Goal: Information Seeking & Learning: Learn about a topic

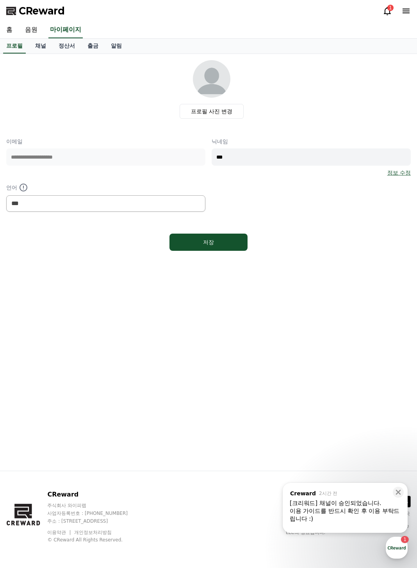
select select "**********"
click at [390, 8] on div "1" at bounding box center [390, 8] width 6 height 6
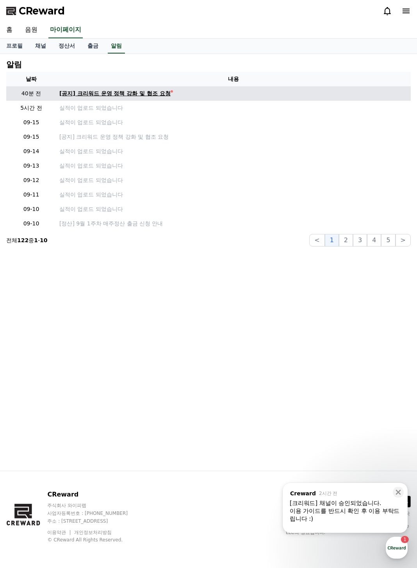
click at [126, 93] on div "[공지] 크리워드 운영 정책 강화 및 협조 요청" at bounding box center [114, 93] width 111 height 8
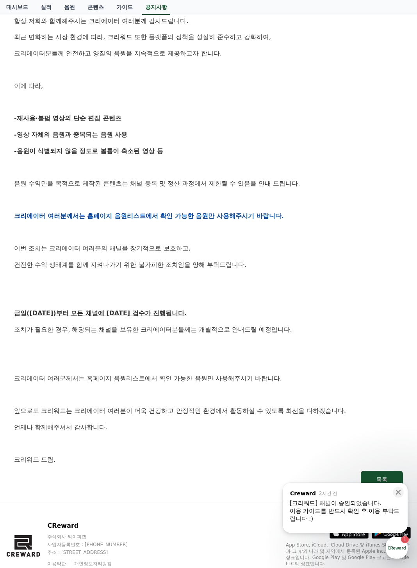
scroll to position [215, 0]
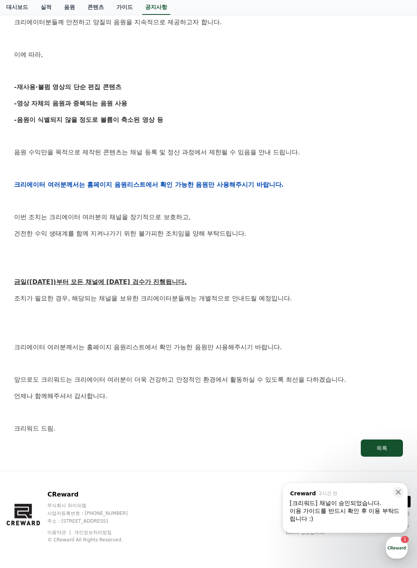
click at [344, 502] on div "[크리워드] 채널이 승인되었습니다." at bounding box center [345, 503] width 111 height 8
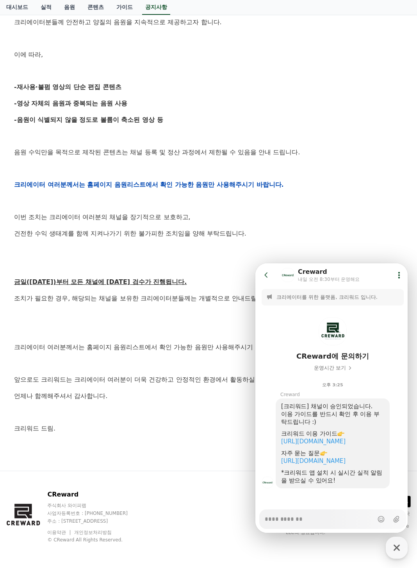
click at [357, 204] on p at bounding box center [208, 201] width 389 height 10
click at [320, 445] on div "[URL][DOMAIN_NAME]" at bounding box center [332, 441] width 103 height 8
click at [323, 443] on link "[URL][DOMAIN_NAME]" at bounding box center [313, 441] width 64 height 7
click at [72, 9] on link "음원" at bounding box center [69, 7] width 23 height 15
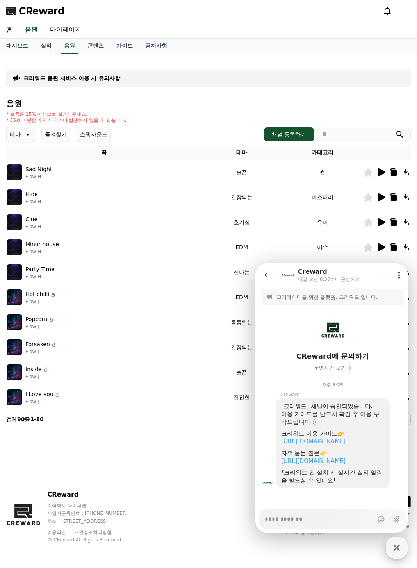
click at [392, 546] on icon "button" at bounding box center [397, 548] width 14 height 14
type textarea "*"
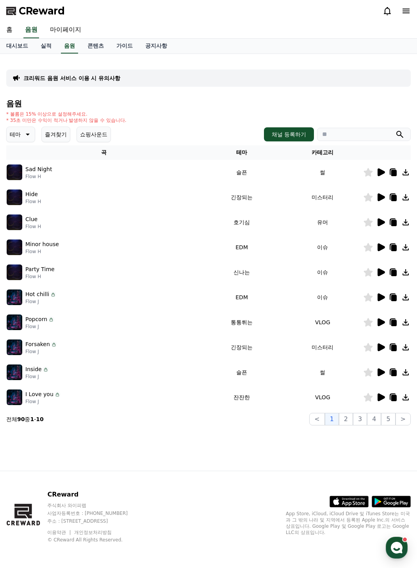
click at [381, 401] on icon at bounding box center [380, 397] width 9 height 9
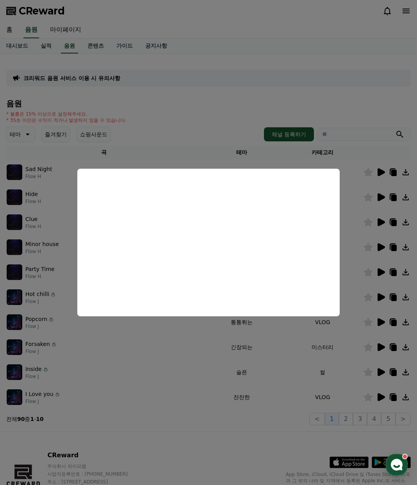
click at [164, 372] on button "close modal" at bounding box center [208, 242] width 417 height 485
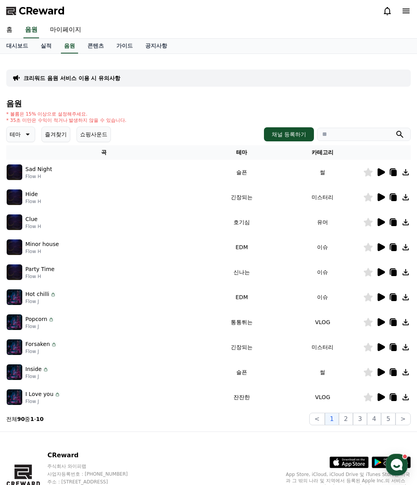
click at [390, 398] on icon at bounding box center [393, 396] width 6 height 7
click at [136, 427] on div "크리워드 음원 서비스 이용 시 유의사항 음원 * 볼륨은 15% 이상으로 설정해주세요. * 35초 미만은 수익이 적거나 발생하지 않을 수 있습니…" at bounding box center [208, 242] width 411 height 371
click at [348, 422] on button "2" at bounding box center [346, 419] width 14 height 12
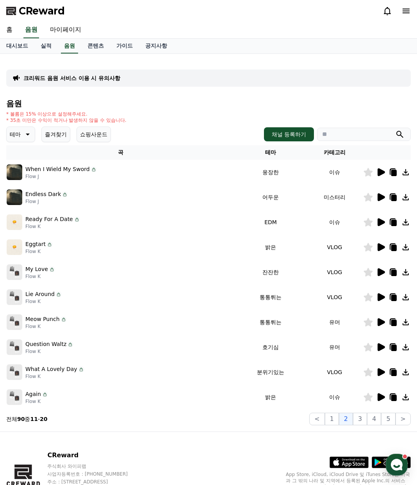
click at [378, 200] on icon at bounding box center [381, 197] width 7 height 8
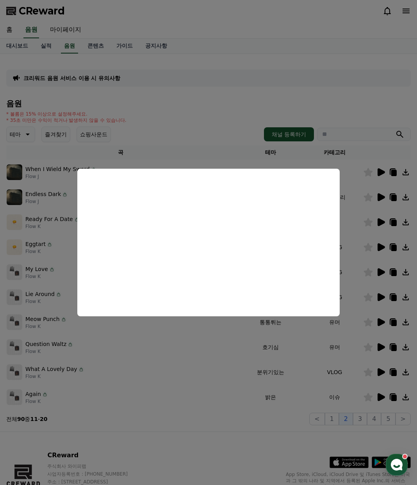
click at [288, 397] on button "close modal" at bounding box center [208, 242] width 417 height 485
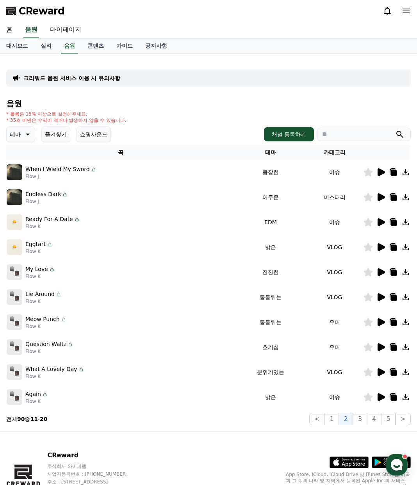
click at [380, 397] on icon at bounding box center [381, 397] width 7 height 8
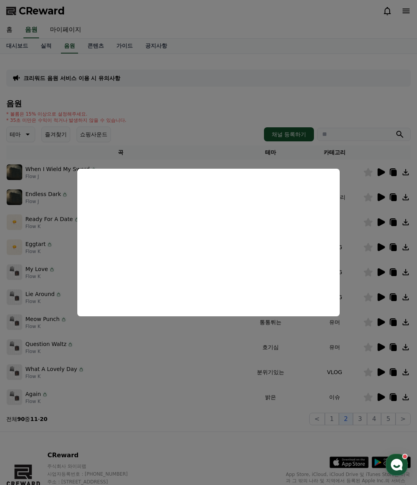
click at [160, 359] on button "close modal" at bounding box center [208, 242] width 417 height 485
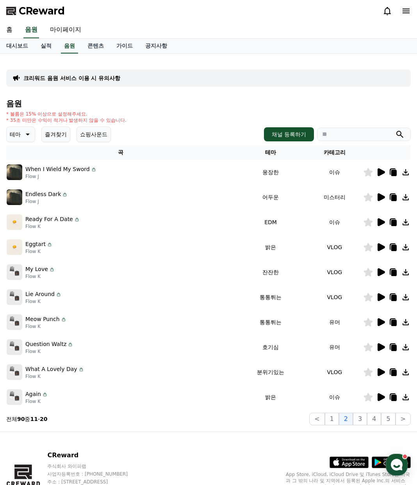
click at [385, 298] on icon at bounding box center [381, 297] width 7 height 8
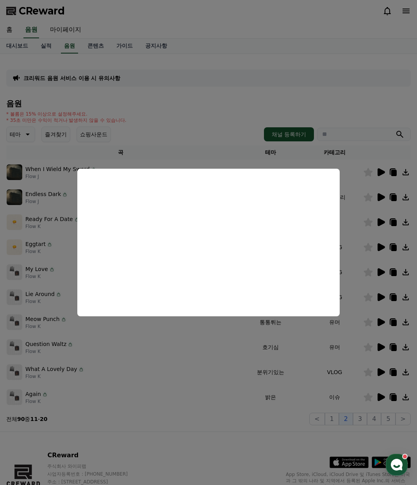
click at [230, 389] on button "close modal" at bounding box center [208, 242] width 417 height 485
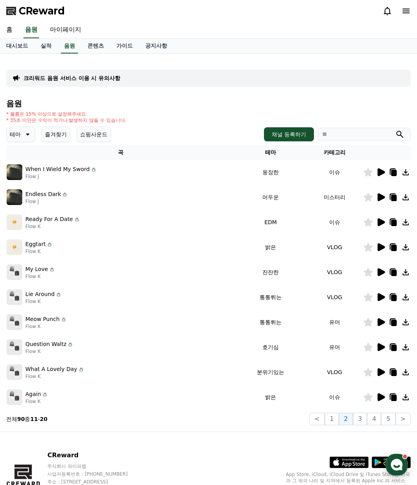
click at [379, 223] on icon at bounding box center [381, 222] width 7 height 8
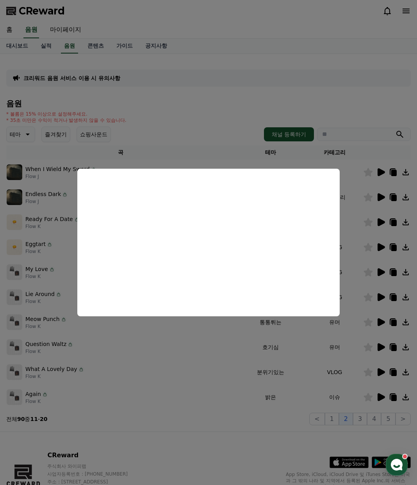
click at [313, 396] on button "close modal" at bounding box center [208, 242] width 417 height 485
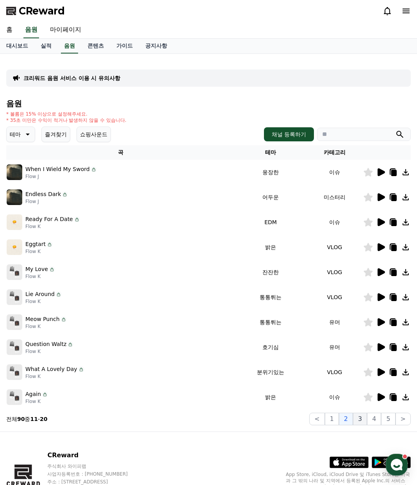
click at [360, 416] on button "3" at bounding box center [360, 419] width 14 height 12
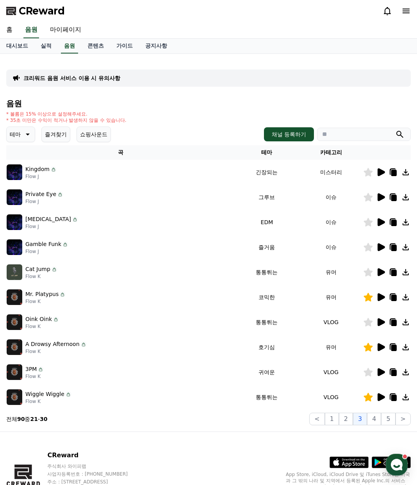
click at [380, 172] on icon at bounding box center [381, 172] width 7 height 8
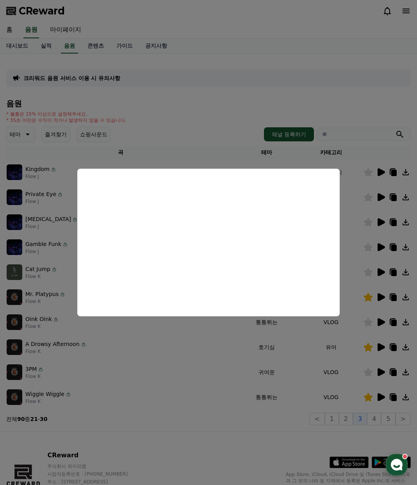
click at [354, 215] on button "close modal" at bounding box center [208, 242] width 417 height 485
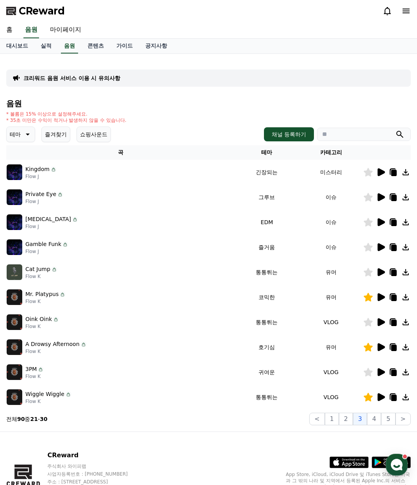
click at [391, 198] on icon at bounding box center [393, 196] width 6 height 7
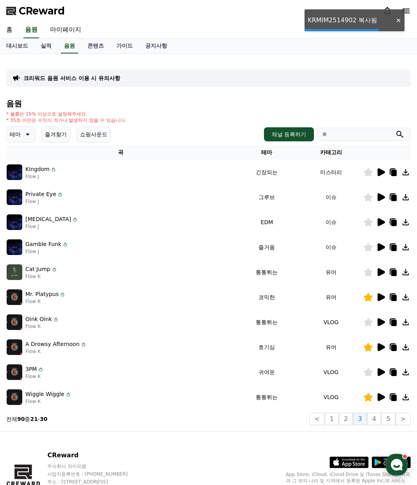
click at [380, 199] on icon at bounding box center [381, 197] width 7 height 8
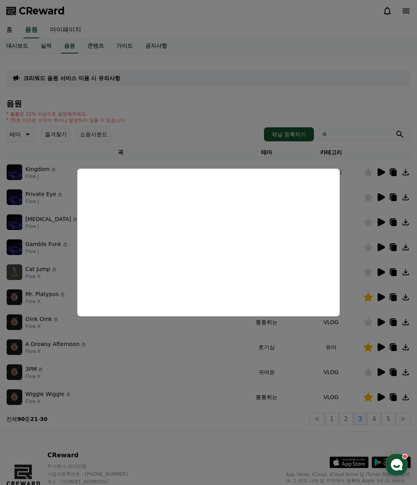
click at [202, 369] on button "close modal" at bounding box center [208, 242] width 417 height 485
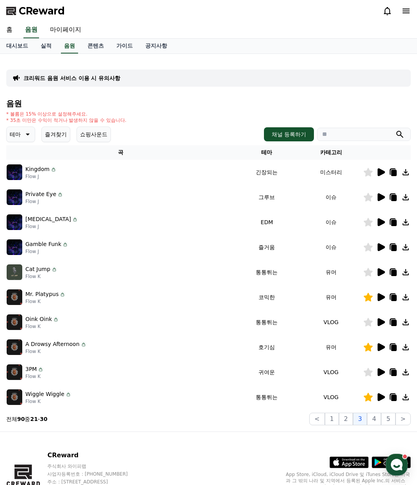
click at [380, 224] on icon at bounding box center [381, 222] width 7 height 8
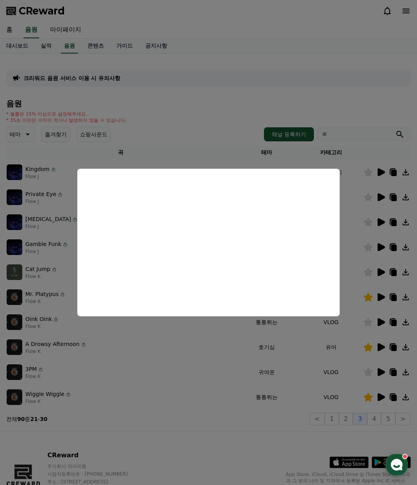
click at [357, 256] on button "close modal" at bounding box center [208, 242] width 417 height 485
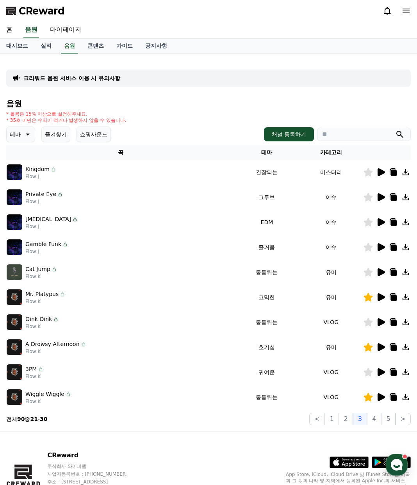
click at [371, 248] on icon at bounding box center [368, 247] width 9 height 9
click at [377, 418] on button "4" at bounding box center [374, 419] width 14 height 12
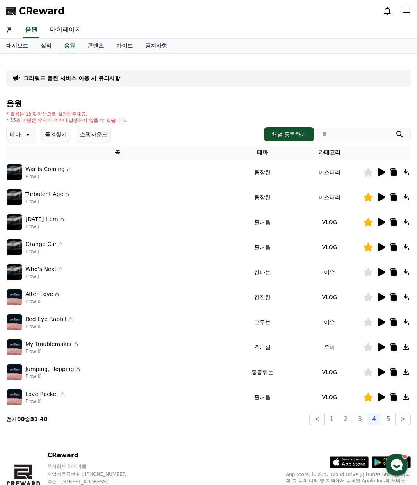
click at [379, 273] on icon at bounding box center [381, 272] width 7 height 8
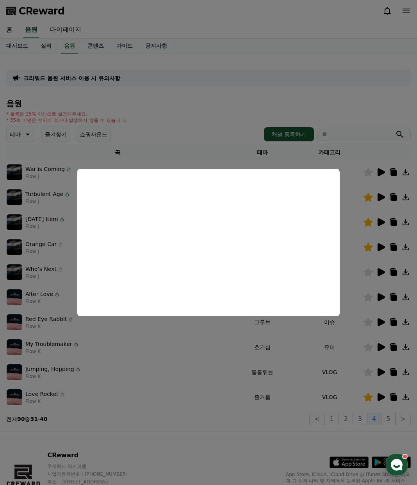
click at [382, 301] on button "close modal" at bounding box center [208, 242] width 417 height 485
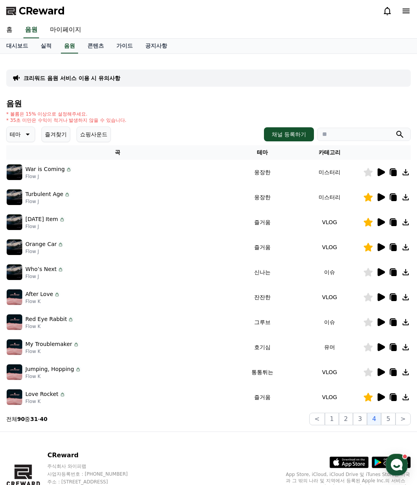
click at [381, 298] on icon at bounding box center [381, 297] width 7 height 8
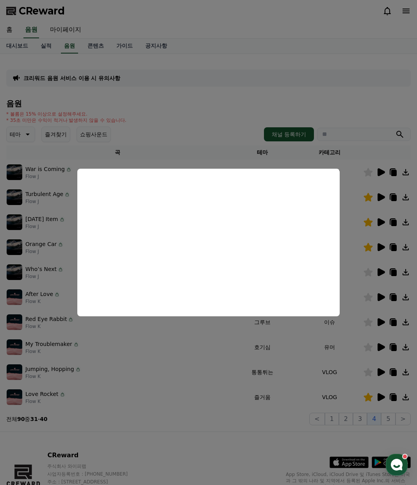
click at [268, 361] on button "close modal" at bounding box center [208, 242] width 417 height 485
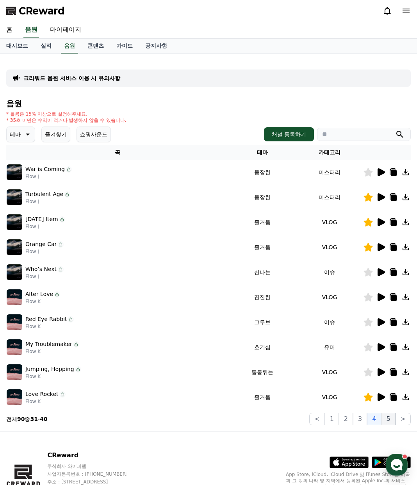
click at [388, 418] on button "5" at bounding box center [388, 419] width 14 height 12
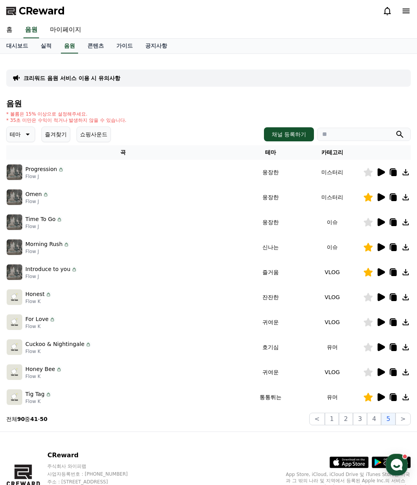
click at [383, 297] on icon at bounding box center [381, 297] width 7 height 8
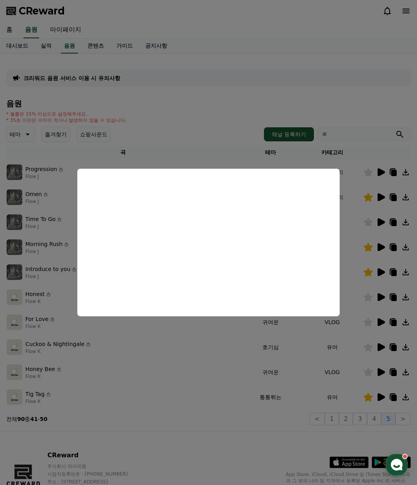
click at [223, 343] on button "close modal" at bounding box center [208, 242] width 417 height 485
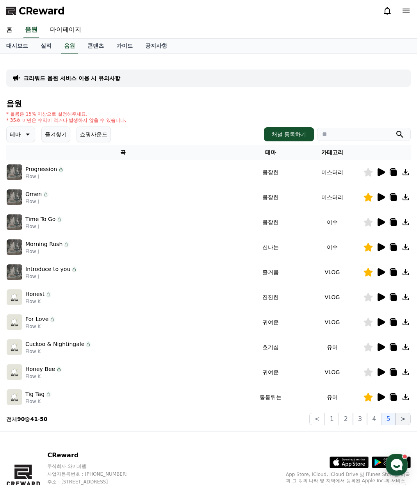
click at [402, 417] on button ">" at bounding box center [403, 419] width 15 height 12
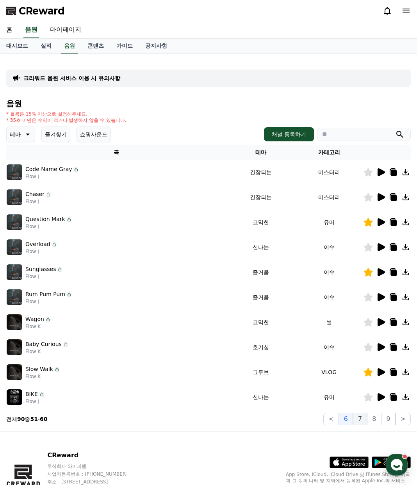
click at [366, 416] on button "7" at bounding box center [360, 419] width 14 height 12
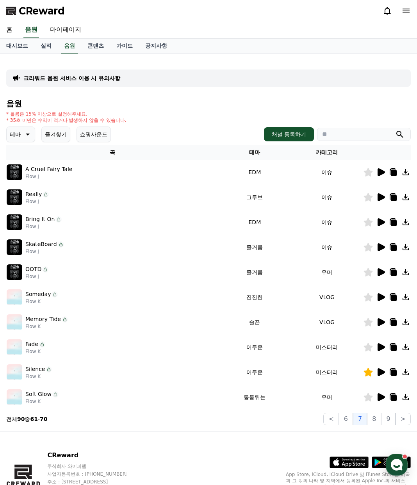
click at [381, 298] on icon at bounding box center [381, 297] width 7 height 8
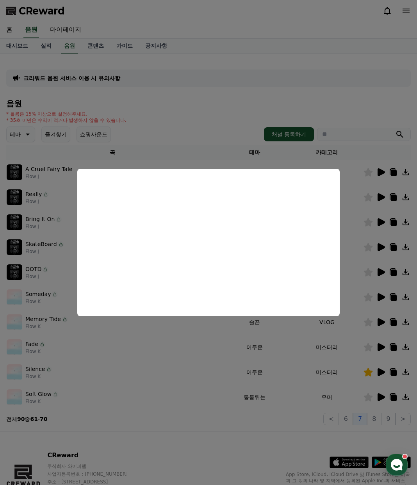
click at [343, 356] on button "close modal" at bounding box center [208, 242] width 417 height 485
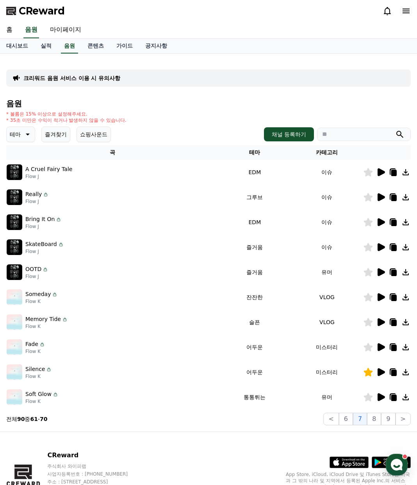
click at [382, 376] on icon at bounding box center [380, 372] width 9 height 9
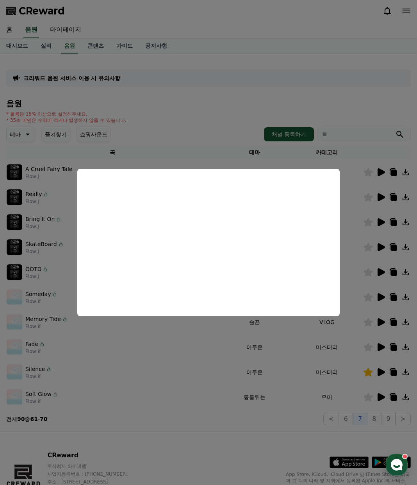
click at [364, 367] on button "close modal" at bounding box center [208, 242] width 417 height 485
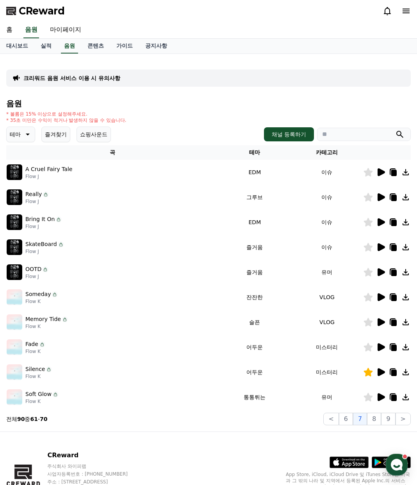
click at [394, 374] on icon at bounding box center [393, 373] width 5 height 6
click at [15, 46] on link "대시보드" at bounding box center [17, 46] width 34 height 15
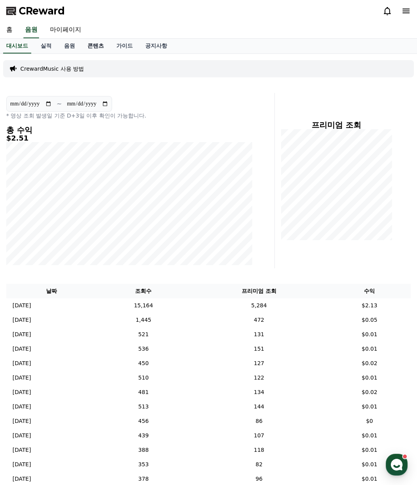
click at [99, 49] on link "콘텐츠" at bounding box center [95, 46] width 29 height 15
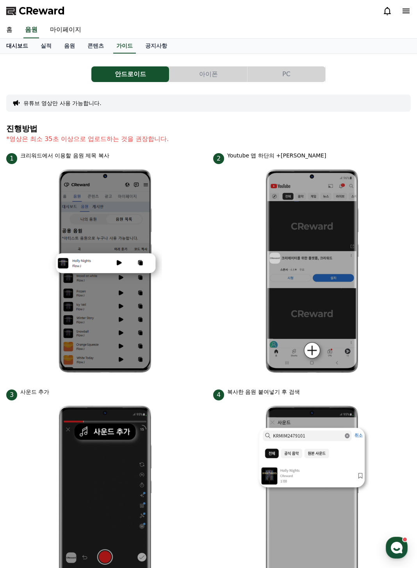
click at [21, 46] on link "대시보드" at bounding box center [17, 46] width 34 height 15
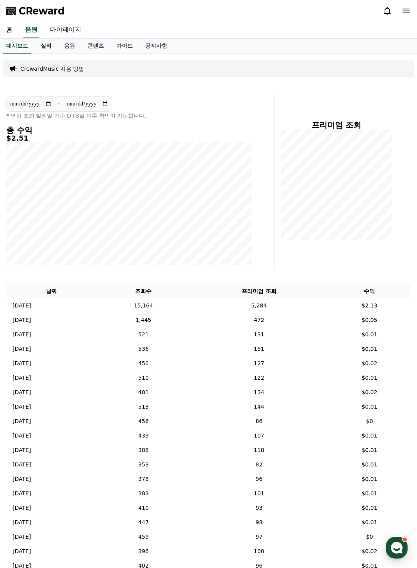
click at [53, 44] on link "실적" at bounding box center [45, 46] width 23 height 15
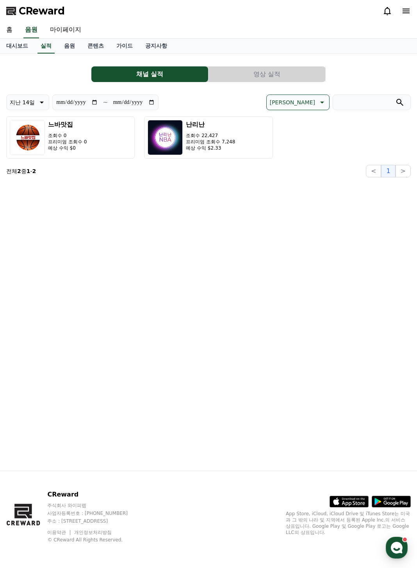
click at [166, 220] on div "**********" at bounding box center [208, 262] width 417 height 417
drag, startPoint x: 334, startPoint y: 244, endPoint x: 253, endPoint y: 92, distance: 171.8
click at [332, 239] on div "**********" at bounding box center [208, 262] width 417 height 417
click at [11, 32] on link "홈" at bounding box center [9, 30] width 19 height 16
